Goal: Task Accomplishment & Management: Use online tool/utility

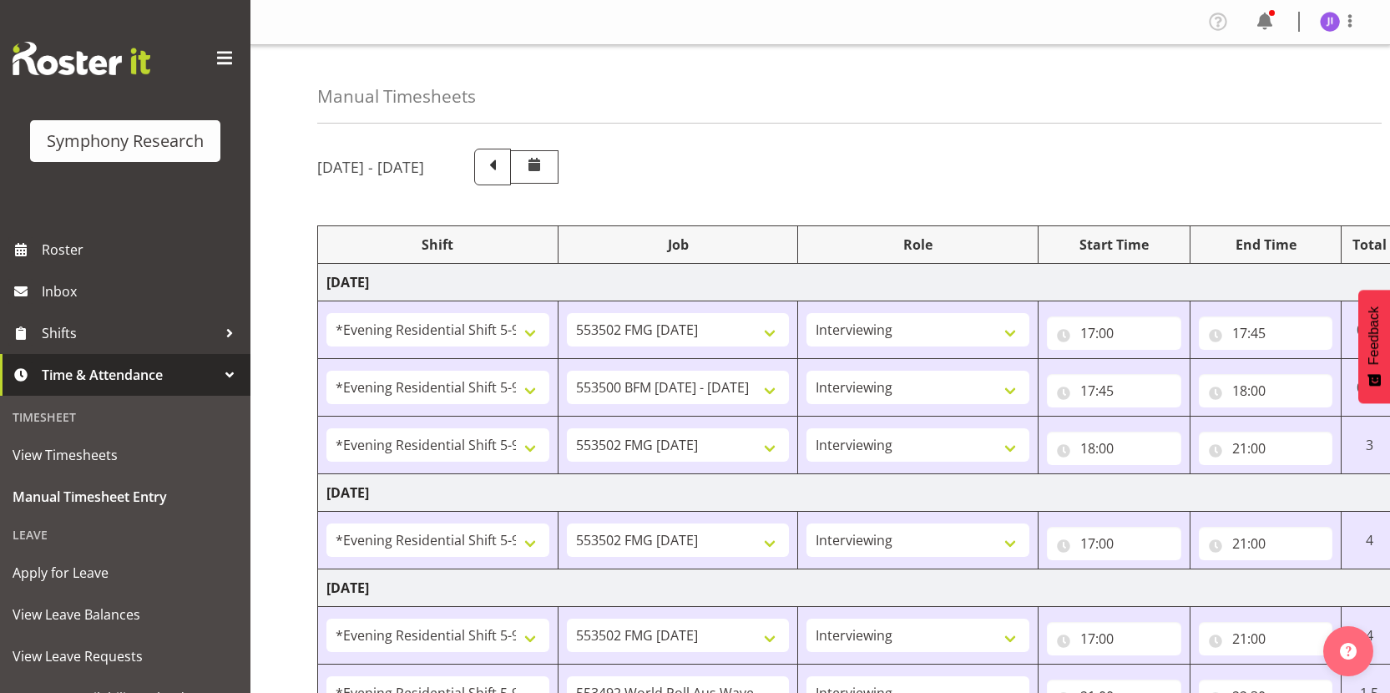
select select "48116"
select select "10458"
select select "48116"
select select "10242"
select select "48116"
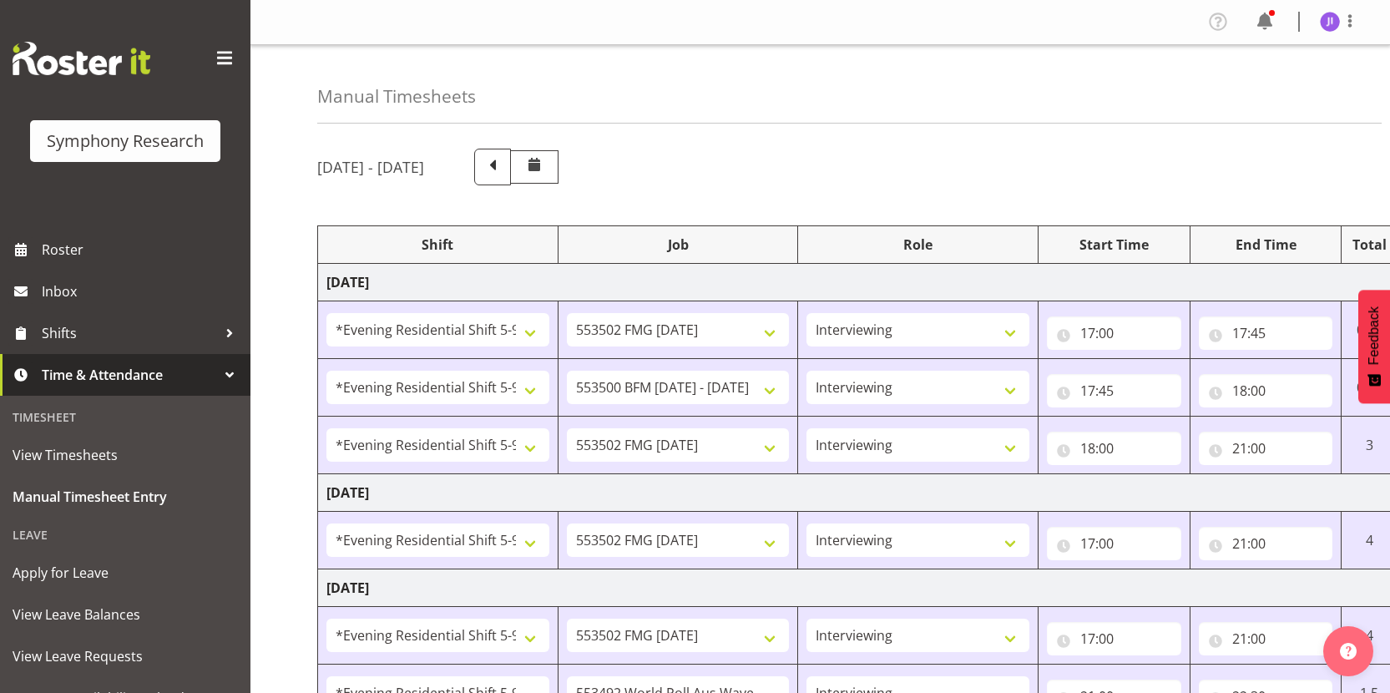
select select "10458"
select select "48116"
select select "10458"
select select "48116"
select select "10458"
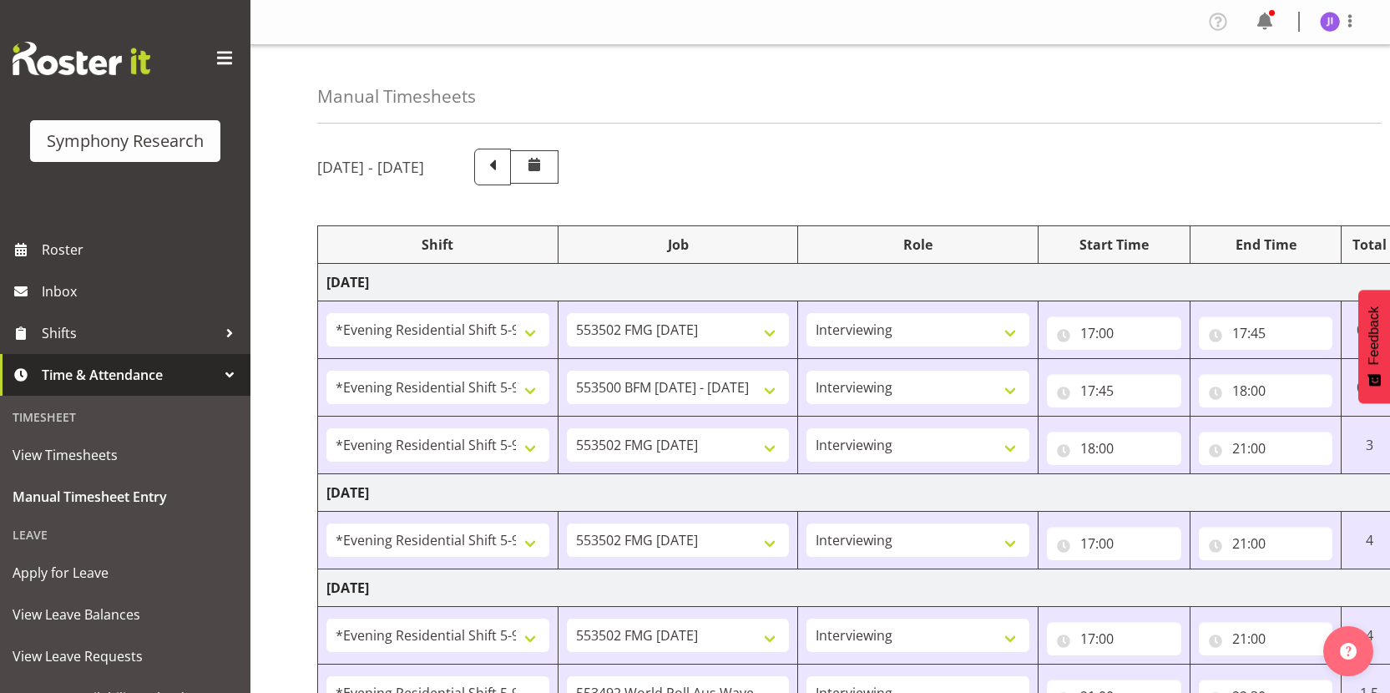
select select "48116"
select select "10499"
select select "48116"
select select "10458"
select select "19"
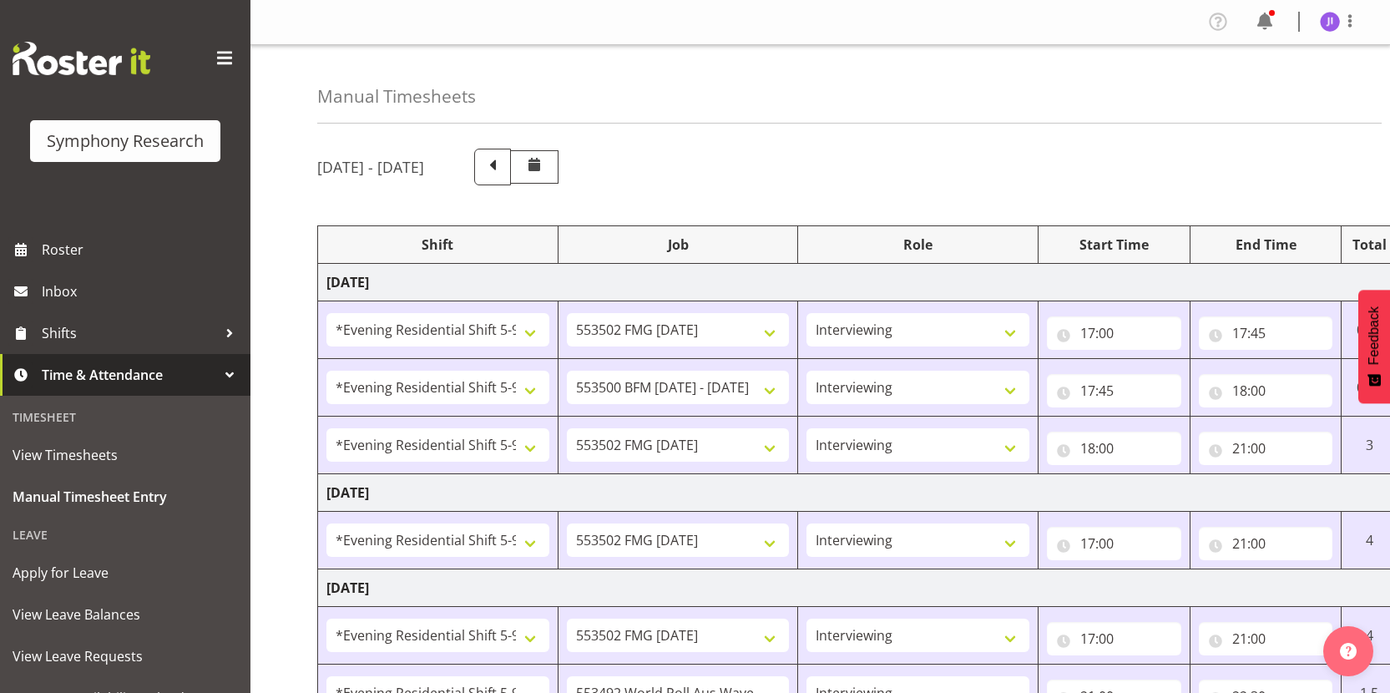
select select "48116"
select select "10499"
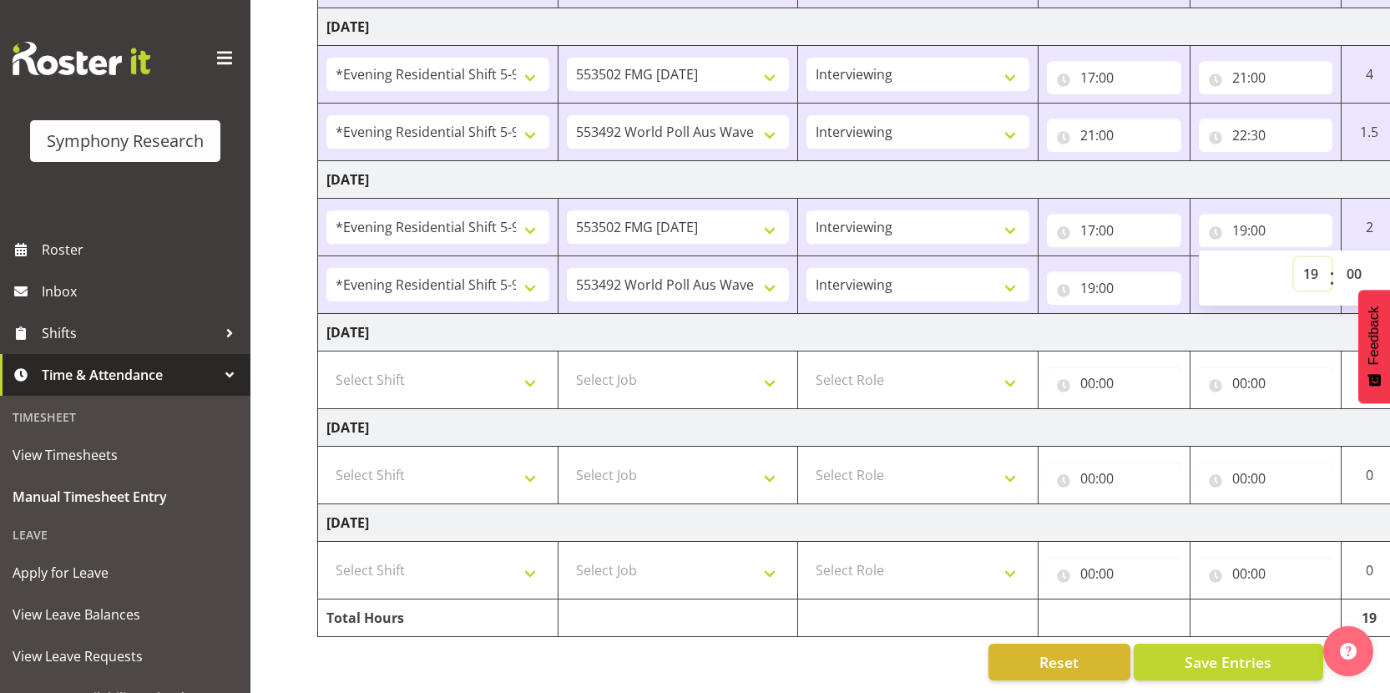
click at [1303, 261] on select "00 01 02 03 04 05 06 07 08 09 10 11 12 13 14 15 16 17 18 19 20 21 22 23" at bounding box center [1313, 273] width 38 height 33
select select "18"
type input "18:00"
click at [1349, 260] on select "00 01 02 03 04 05 06 07 08 09 10 11 12 13 14 15 16 17 18 19 20 21 22 23 24 25 2…" at bounding box center [1356, 273] width 38 height 33
select select "30"
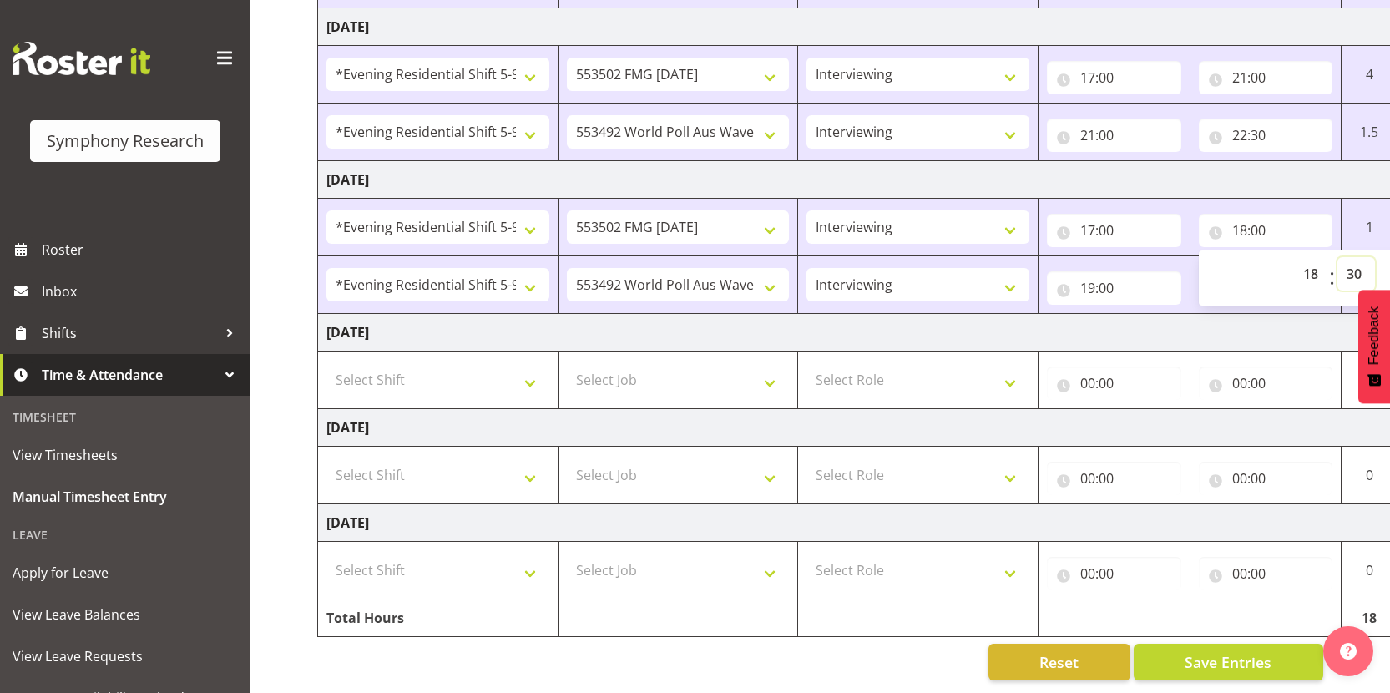
type input "18:30"
click at [1094, 281] on input "19:00" at bounding box center [1114, 287] width 134 height 33
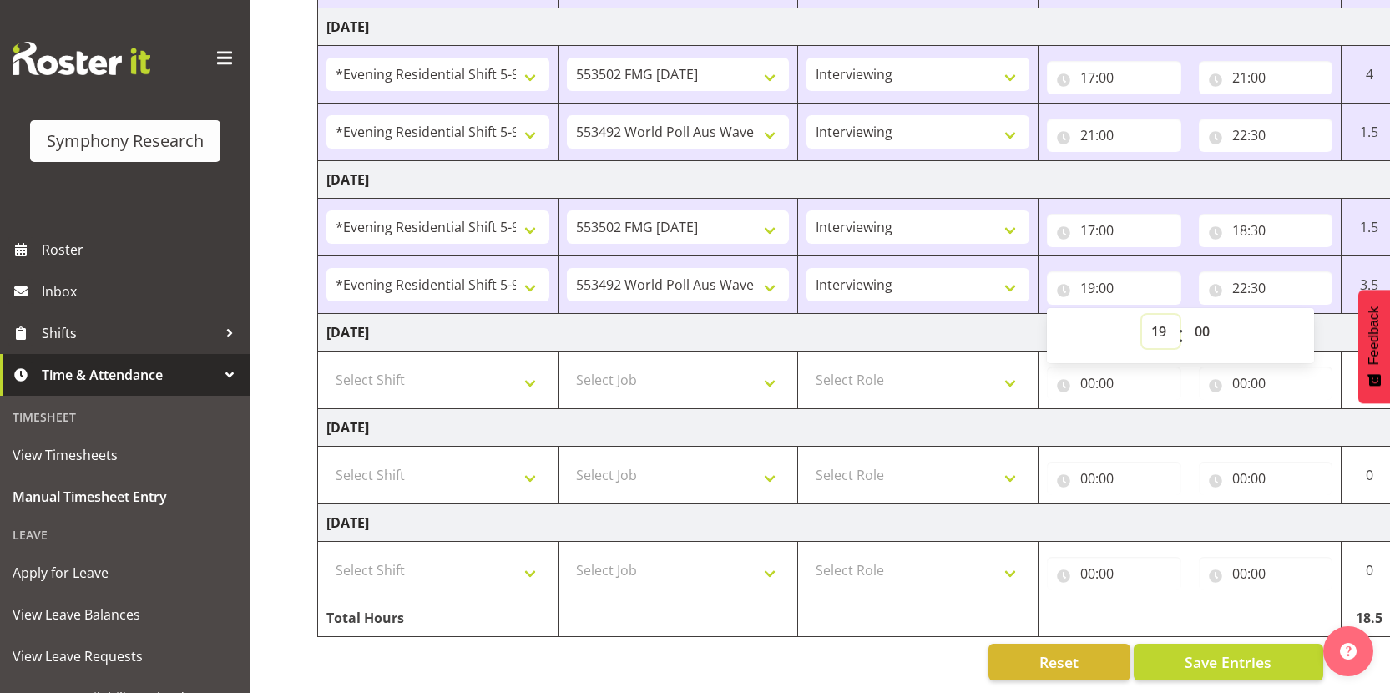
click at [1161, 321] on select "00 01 02 03 04 05 06 07 08 09 10 11 12 13 14 15 16 17 18 19 20 21 22 23" at bounding box center [1161, 331] width 38 height 33
select select "18"
type input "18:00"
click at [1198, 321] on select "00 01 02 03 04 05 06 07 08 09 10 11 12 13 14 15 16 17 18 19 20 21 22 23 24 25 2…" at bounding box center [1205, 331] width 38 height 33
select select "30"
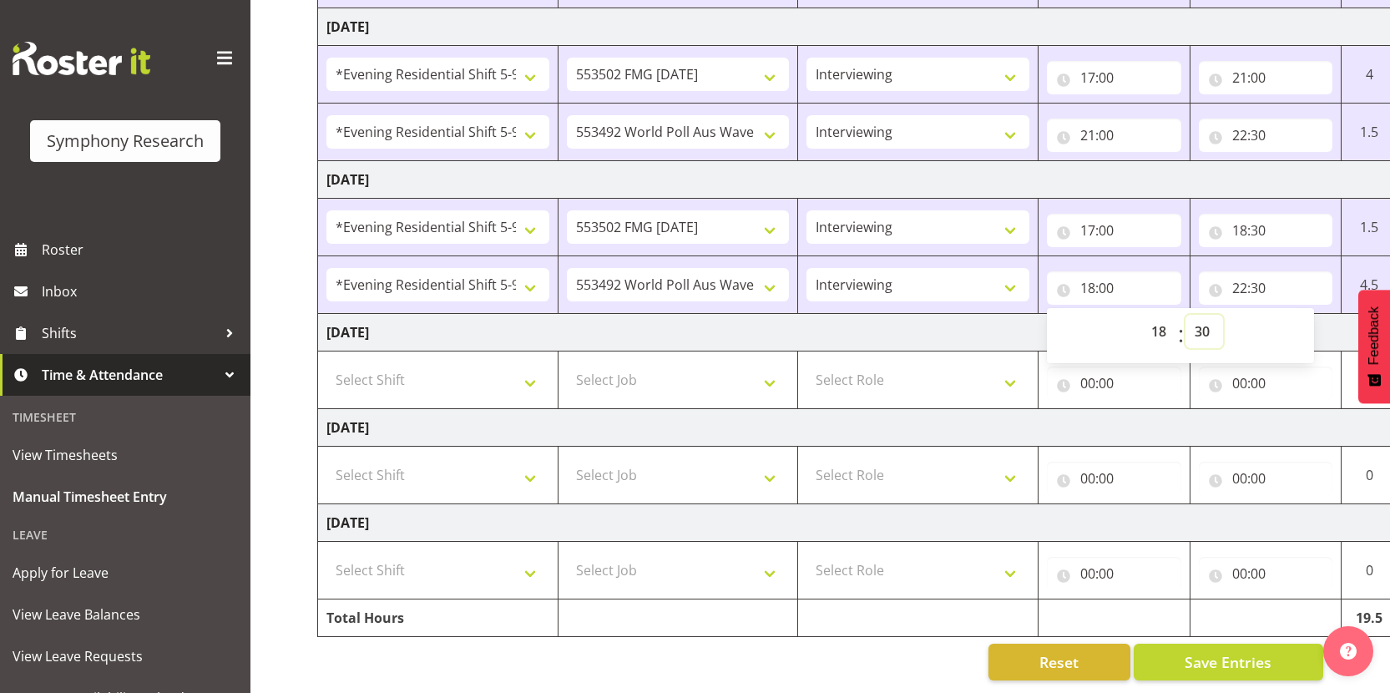
type input "18:30"
click at [1262, 658] on span "Save Entries" at bounding box center [1228, 662] width 87 height 22
